Goal: Use online tool/utility: Utilize a website feature to perform a specific function

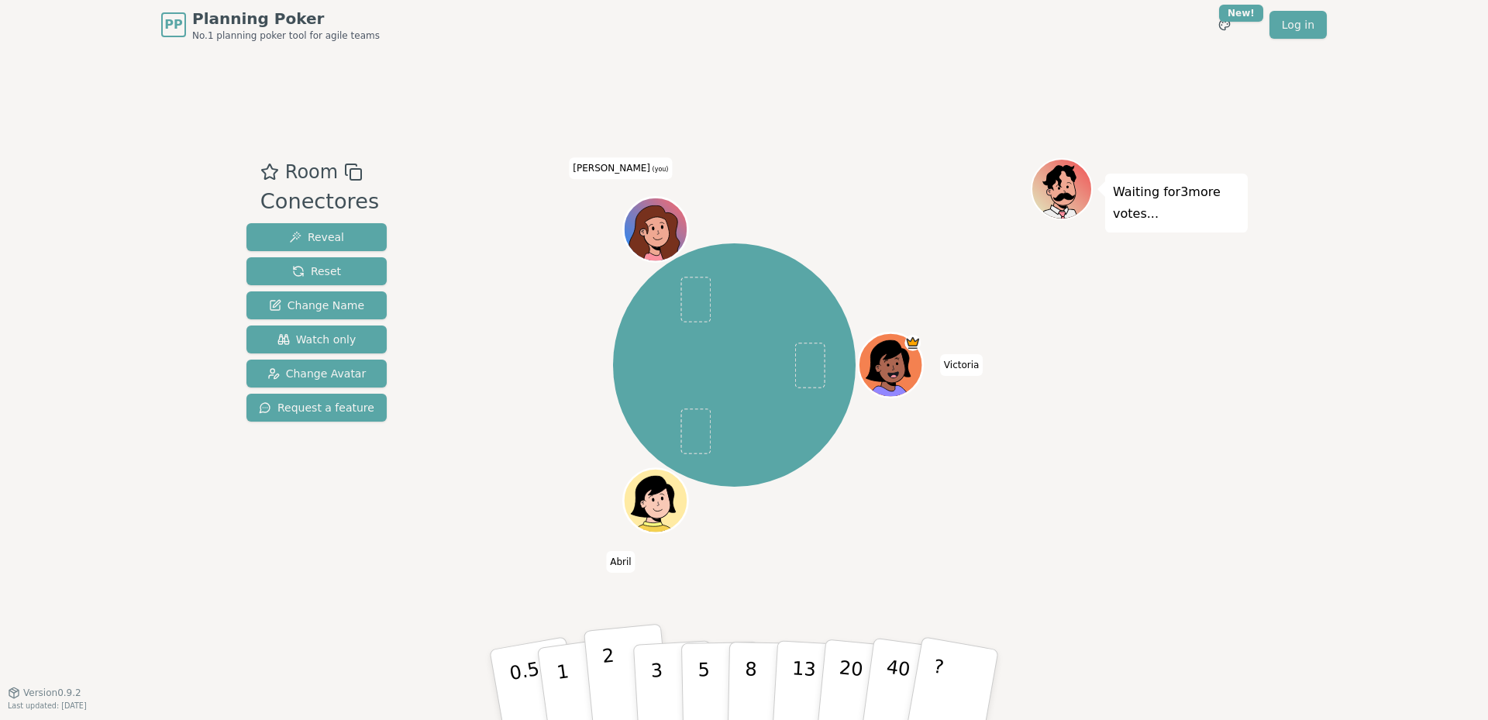
click at [598, 674] on button "2" at bounding box center [628, 685] width 88 height 123
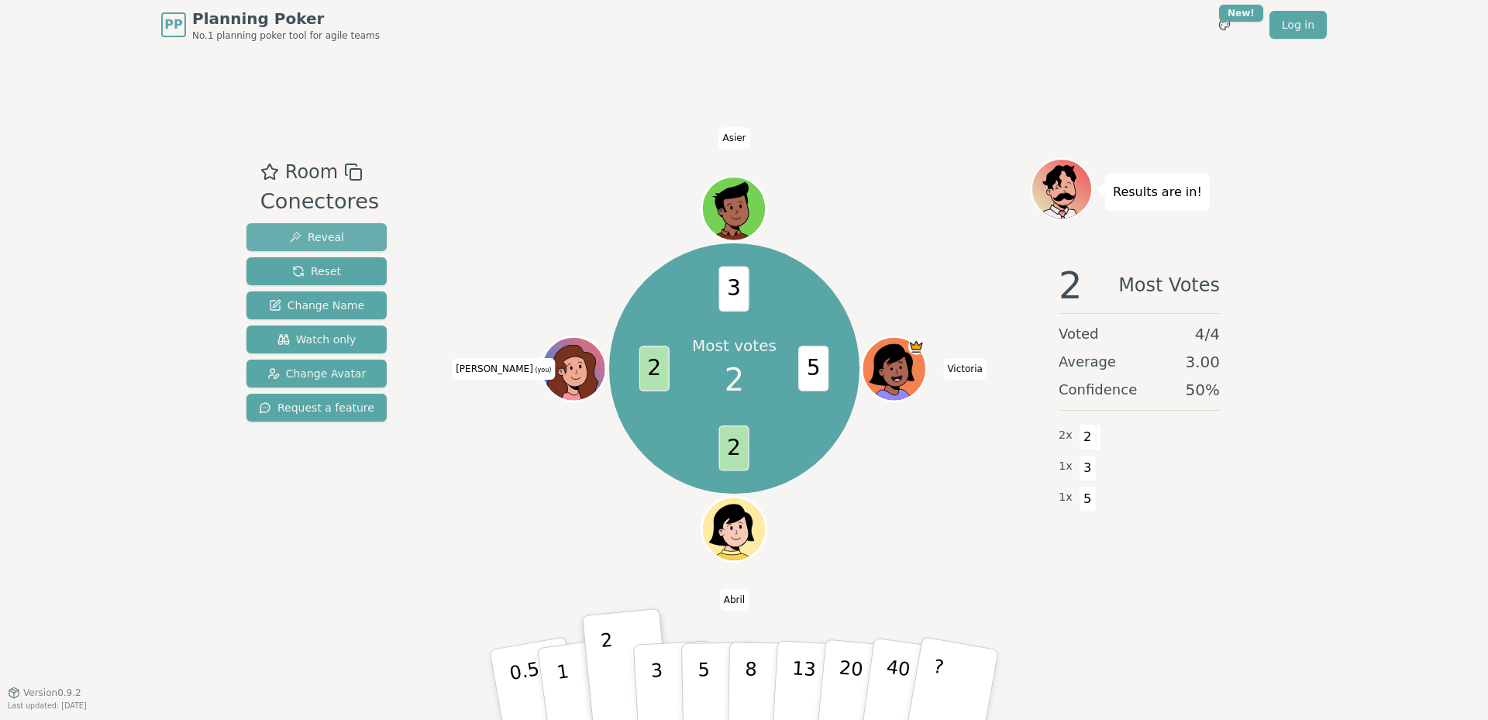
click at [357, 225] on button "Reveal" at bounding box center [317, 237] width 140 height 28
click at [676, 662] on button "3" at bounding box center [675, 700] width 85 height 121
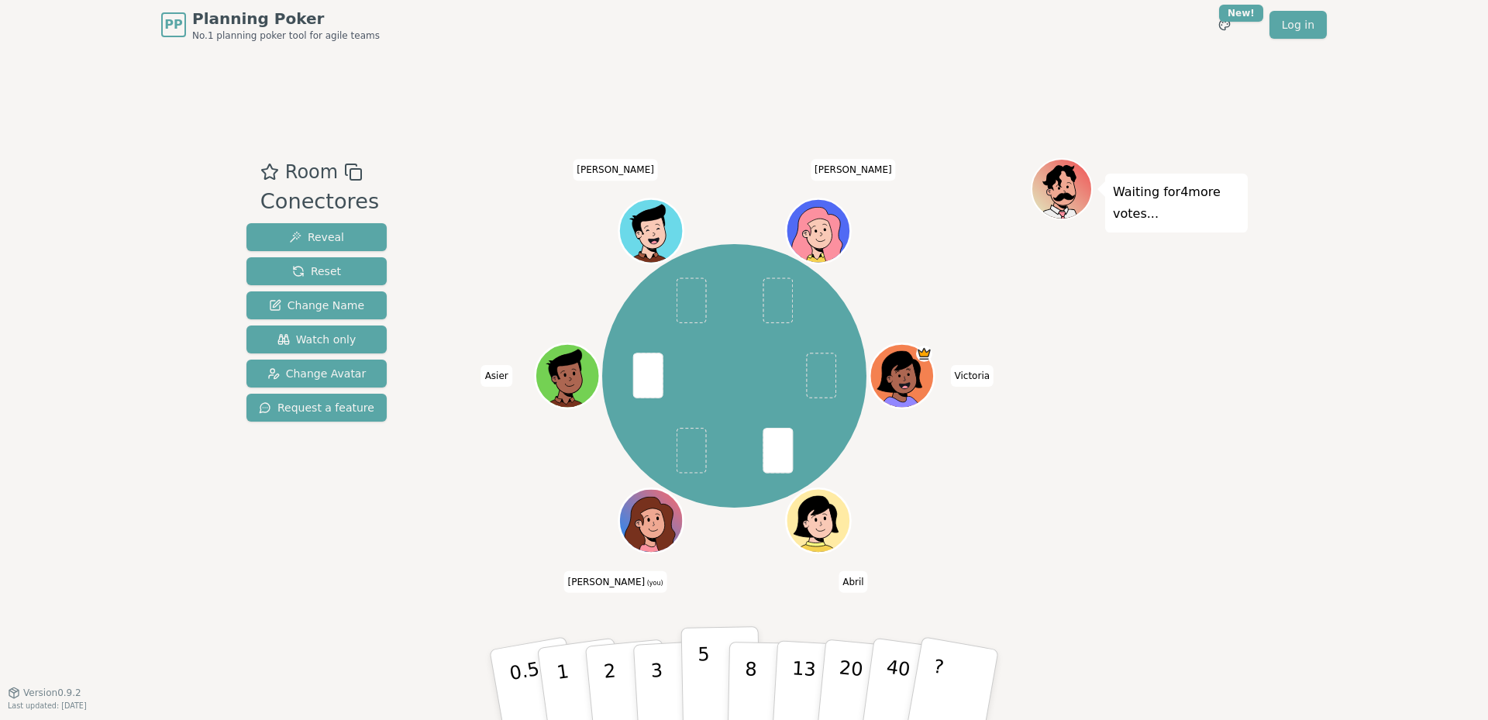
click at [704, 657] on p "5" at bounding box center [704, 685] width 13 height 84
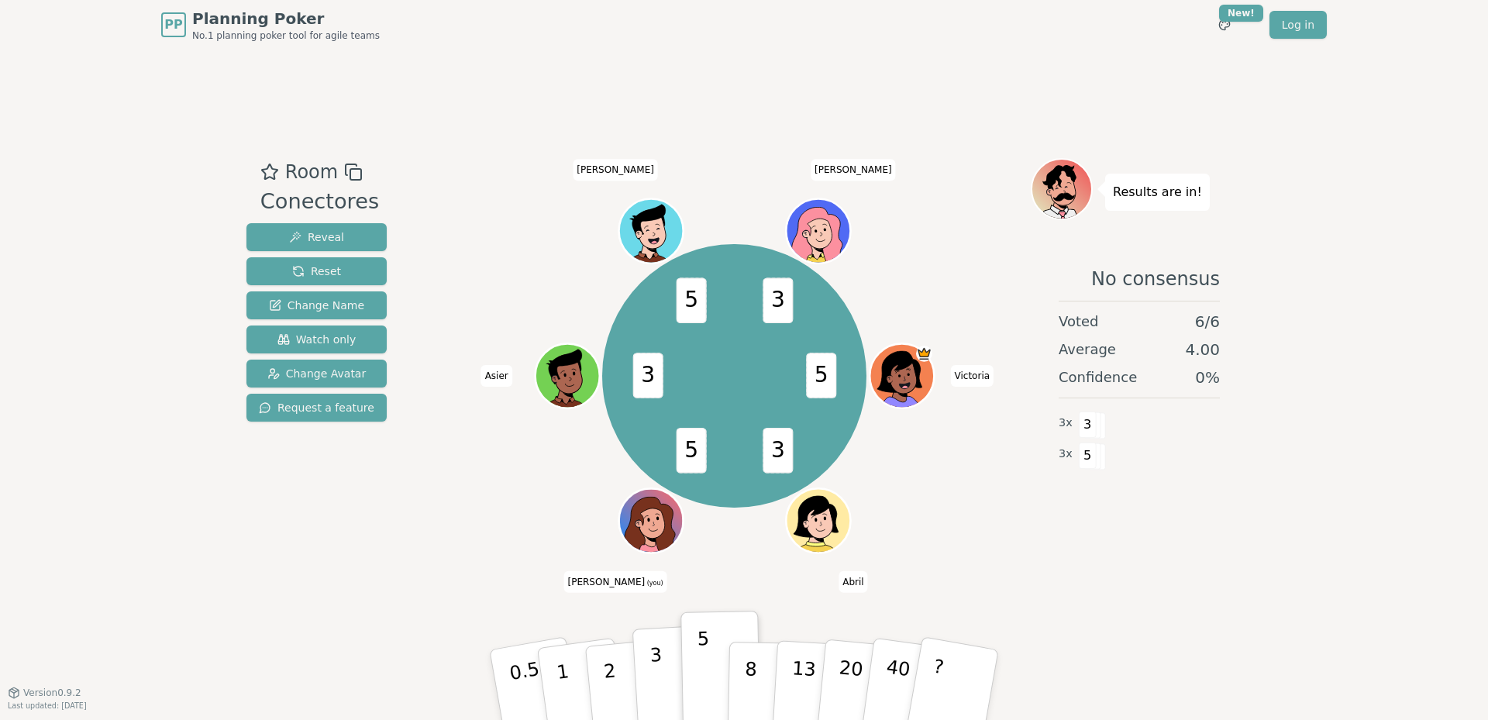
click at [641, 651] on button "3" at bounding box center [675, 685] width 85 height 121
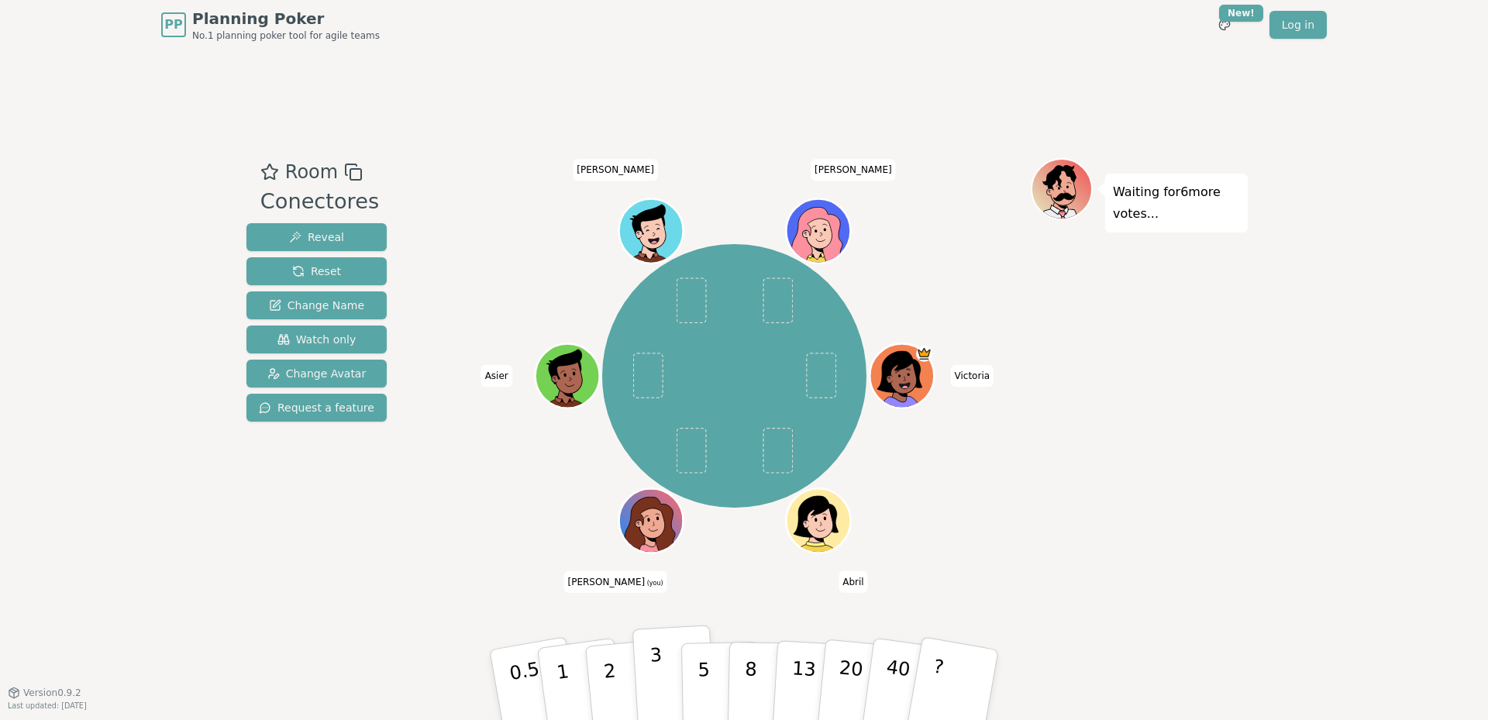
click at [662, 664] on button "3" at bounding box center [675, 685] width 85 height 121
click at [524, 578] on div "[PERSON_NAME] [PERSON_NAME] (you) [PERSON_NAME]" at bounding box center [734, 371] width 593 height 426
click at [75, 233] on div "PP Planning Poker No.1 planning poker tool for agile teams Toggle theme New! Lo…" at bounding box center [744, 360] width 1488 height 720
click at [569, 682] on button "1" at bounding box center [581, 686] width 92 height 126
click at [537, 683] on p "0.5" at bounding box center [526, 687] width 43 height 88
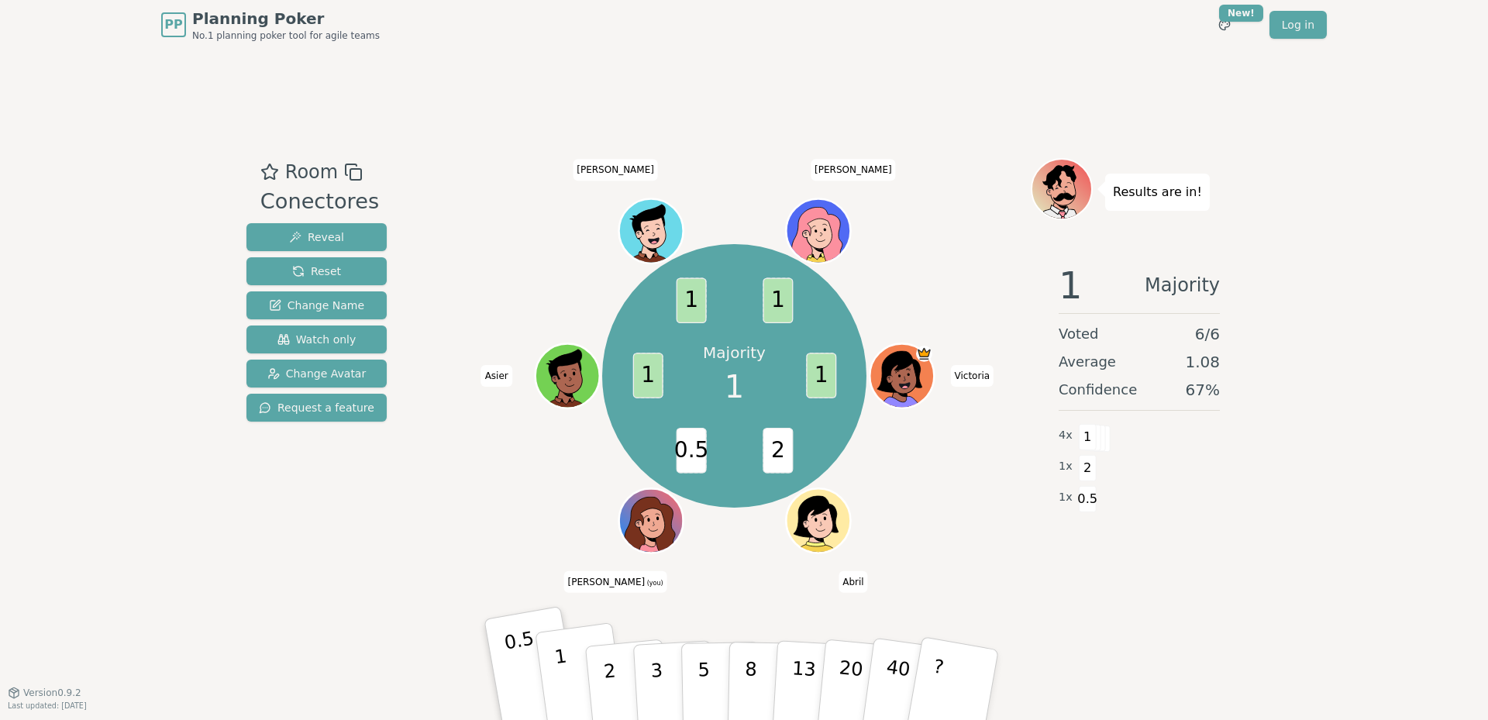
click at [559, 658] on p "1" at bounding box center [565, 687] width 23 height 85
